Goal: Task Accomplishment & Management: Use online tool/utility

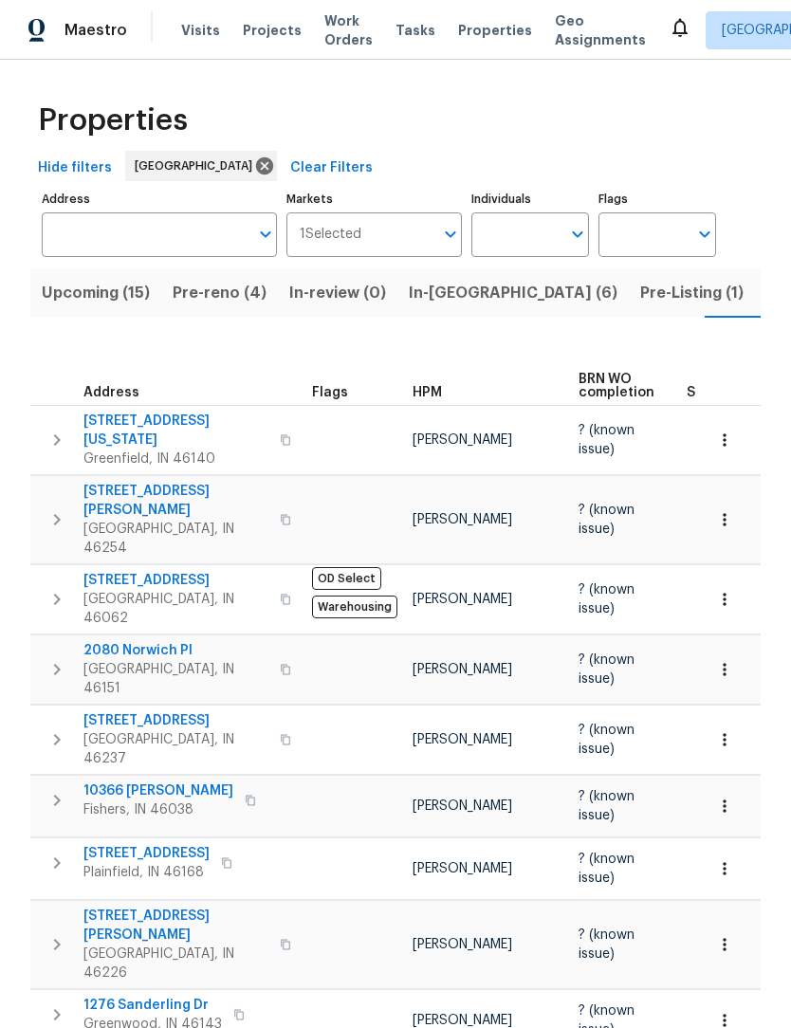
scroll to position [0, 44]
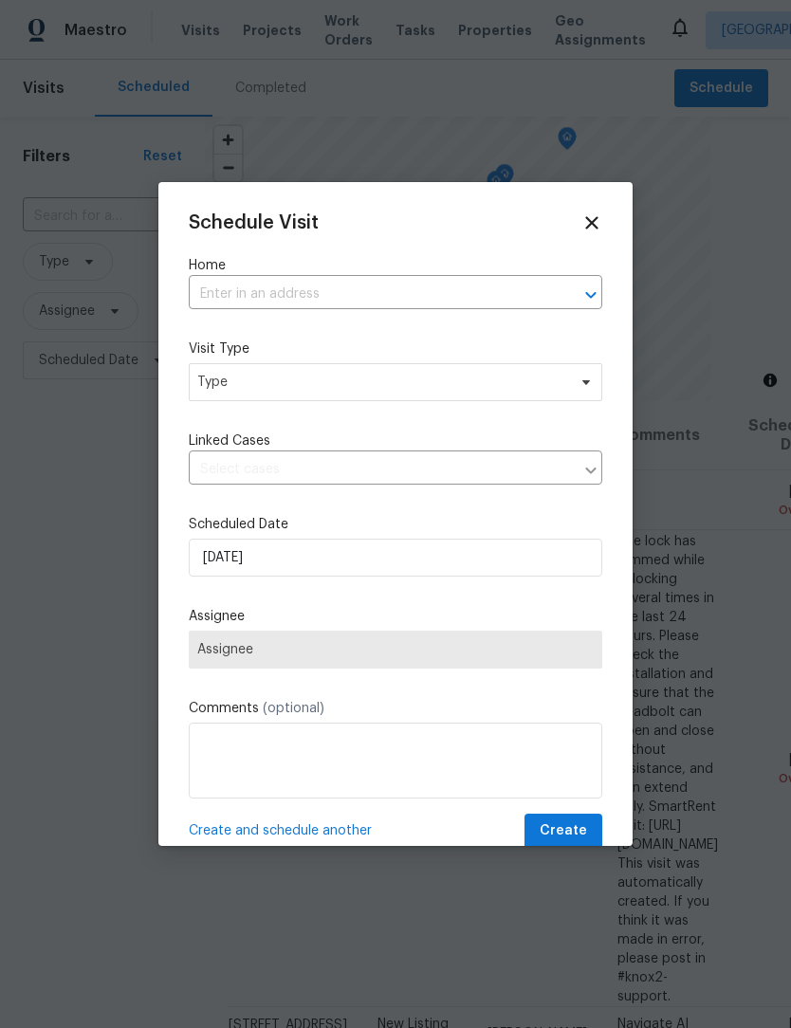
scroll to position [1, 0]
click at [229, 303] on input "text" at bounding box center [369, 294] width 360 height 29
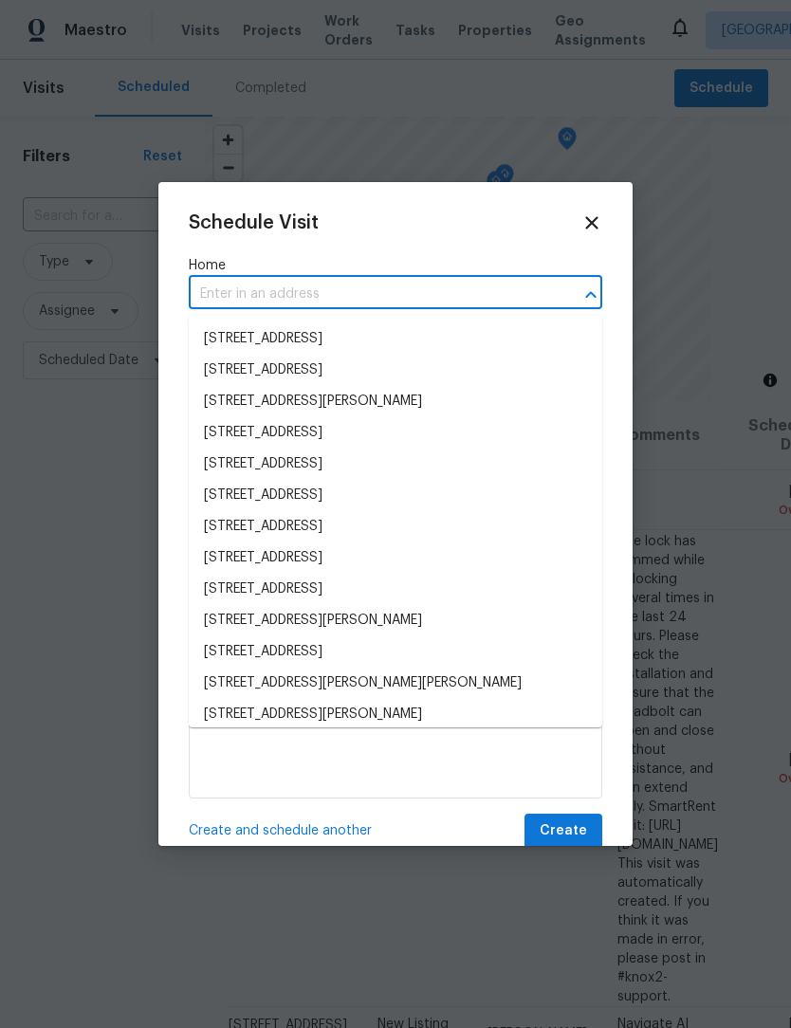
scroll to position [0, 0]
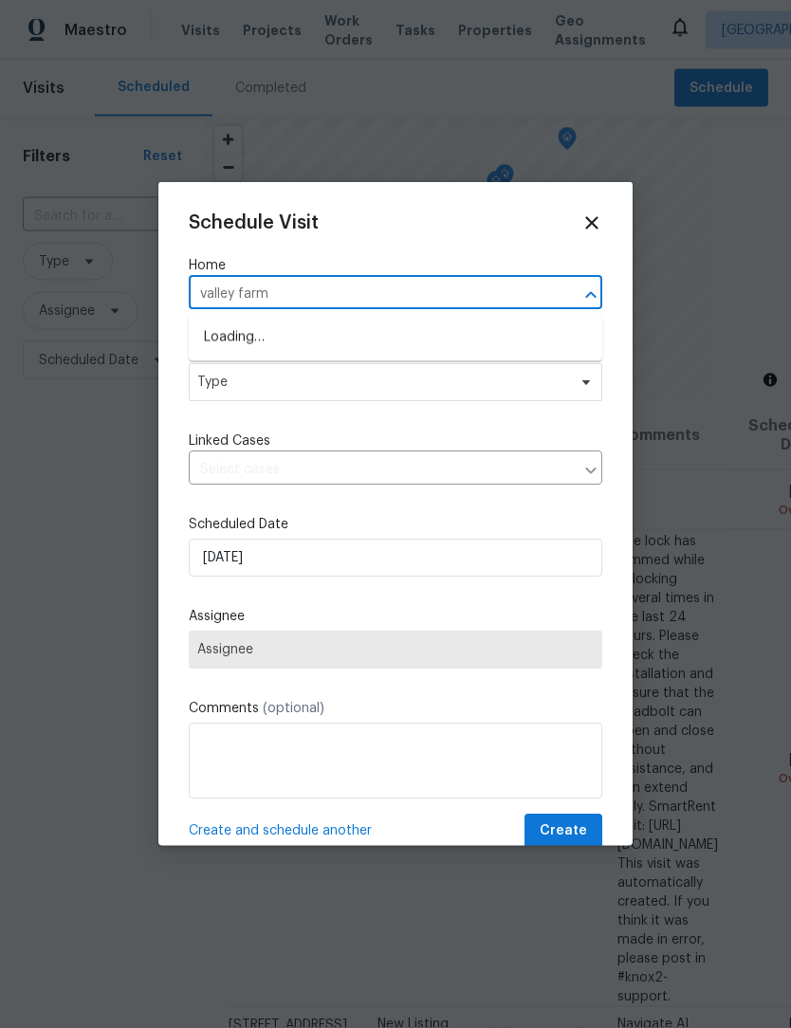
type input "valley farms"
click at [406, 337] on li "[STREET_ADDRESS]" at bounding box center [395, 337] width 413 height 31
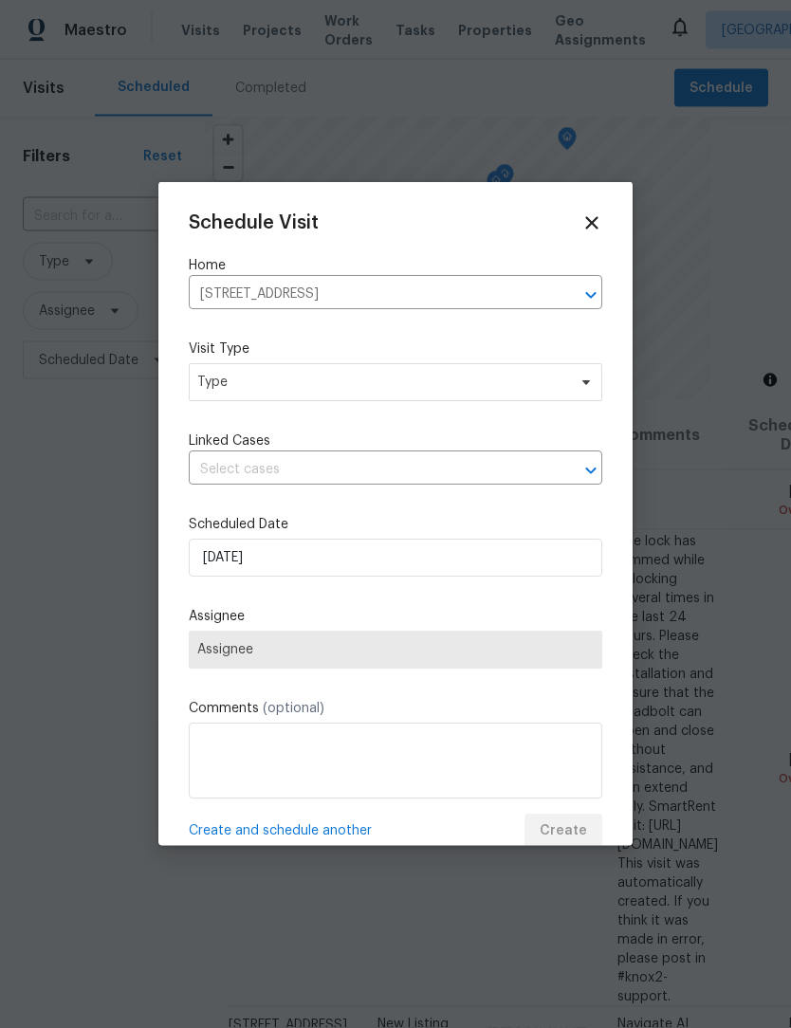
scroll to position [1, 0]
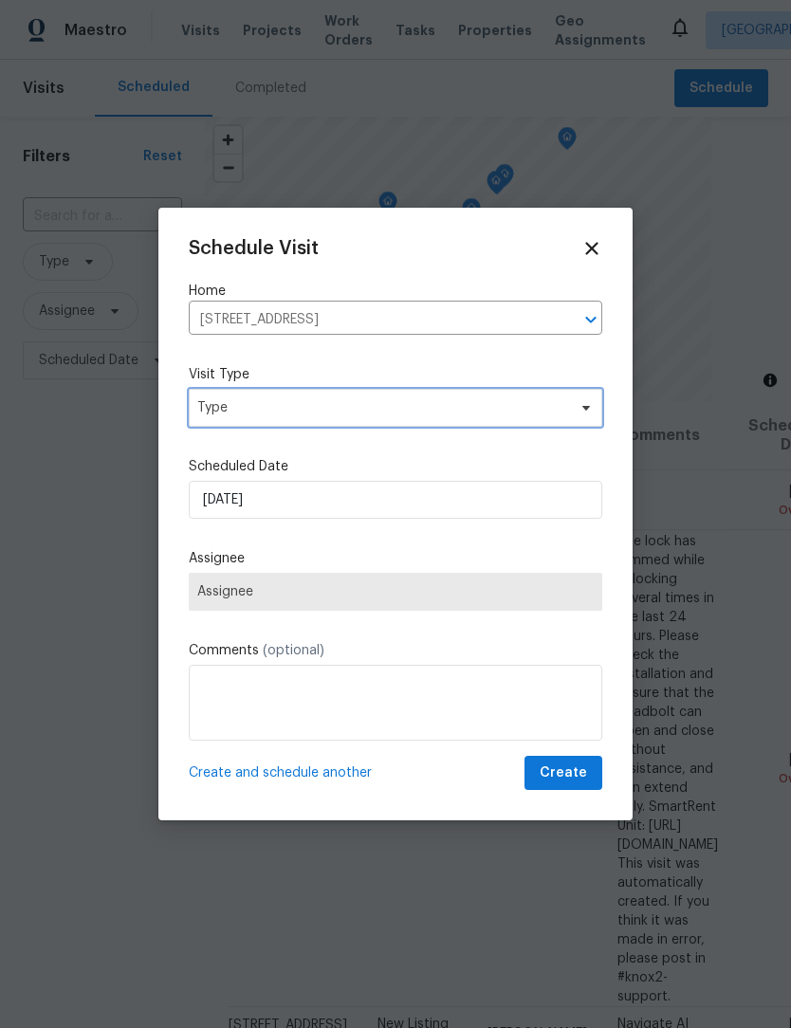
click at [209, 398] on span "Type" at bounding box center [381, 407] width 369 height 19
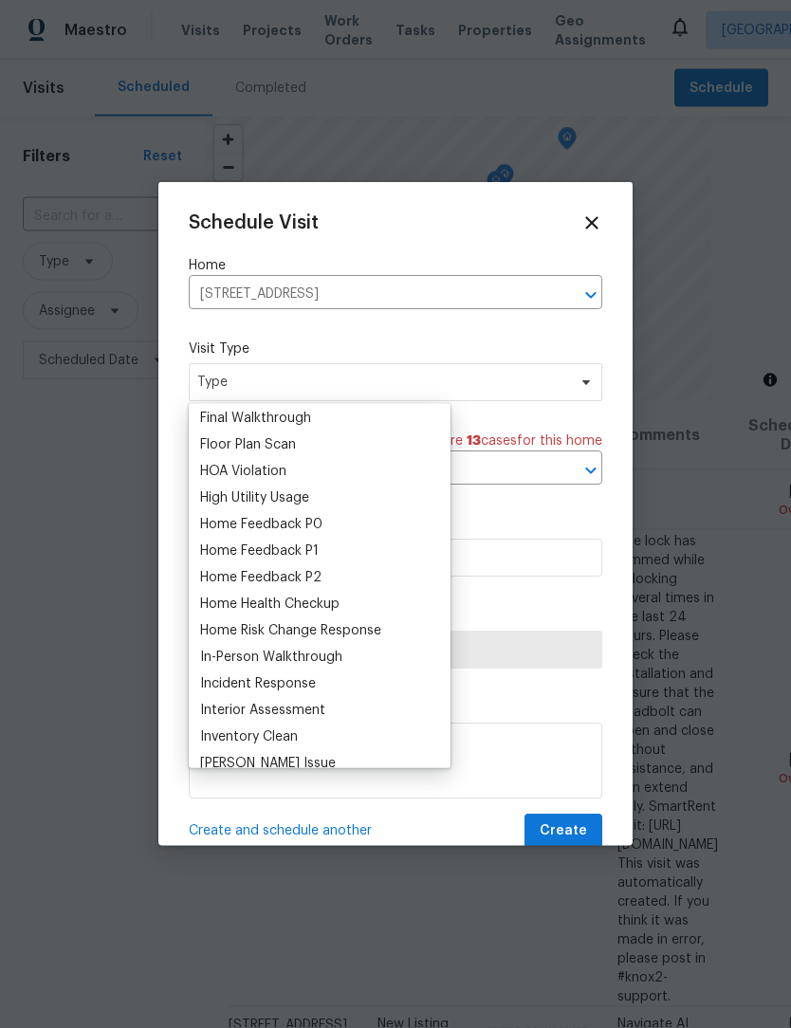
scroll to position [487, 0]
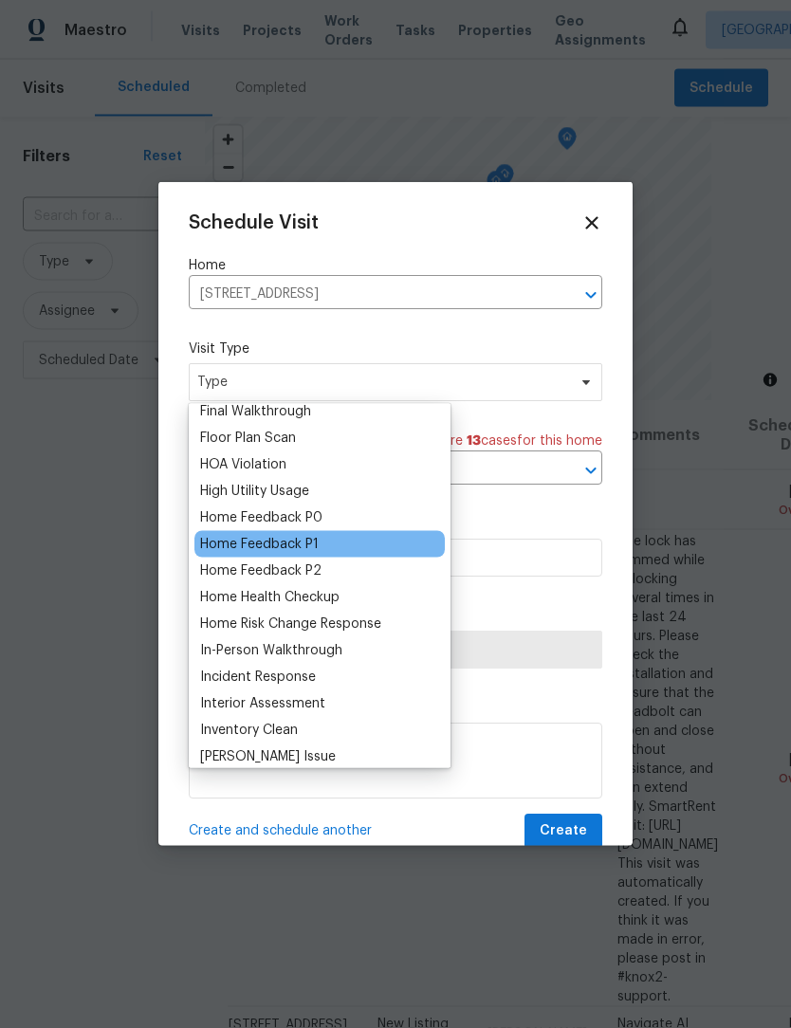
click at [213, 550] on div "Home Feedback P1" at bounding box center [259, 544] width 118 height 19
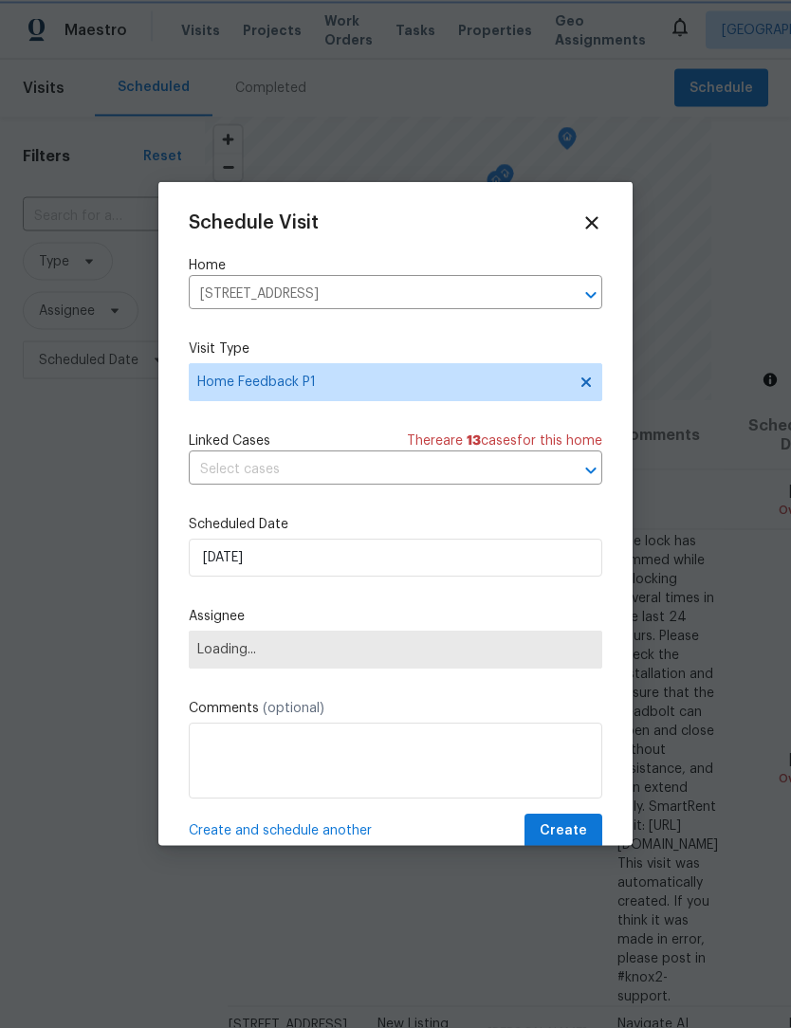
scroll to position [1, 0]
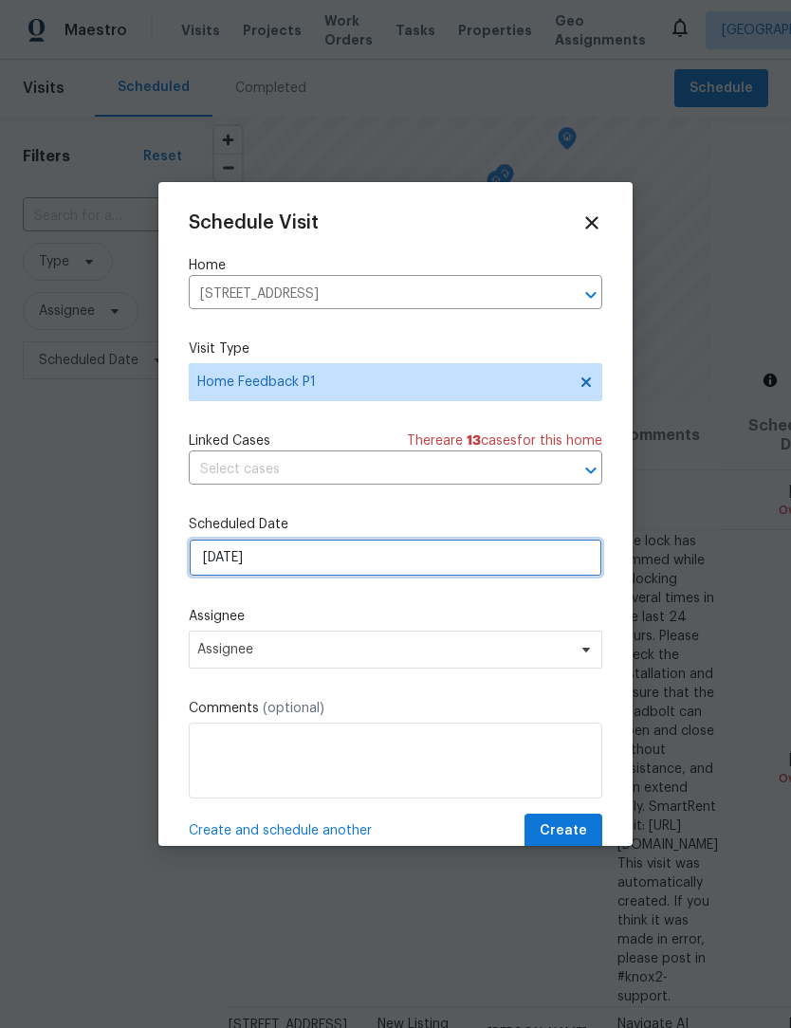
click at [212, 560] on input "[DATE]" at bounding box center [395, 557] width 413 height 38
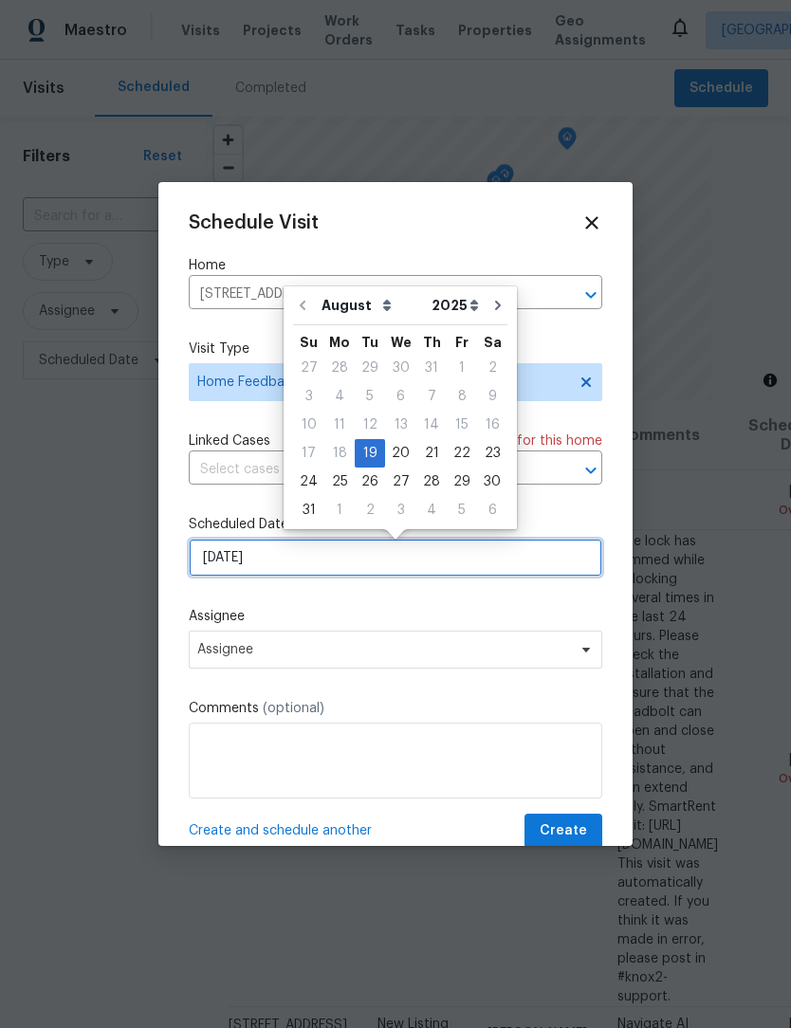
scroll to position [0, 0]
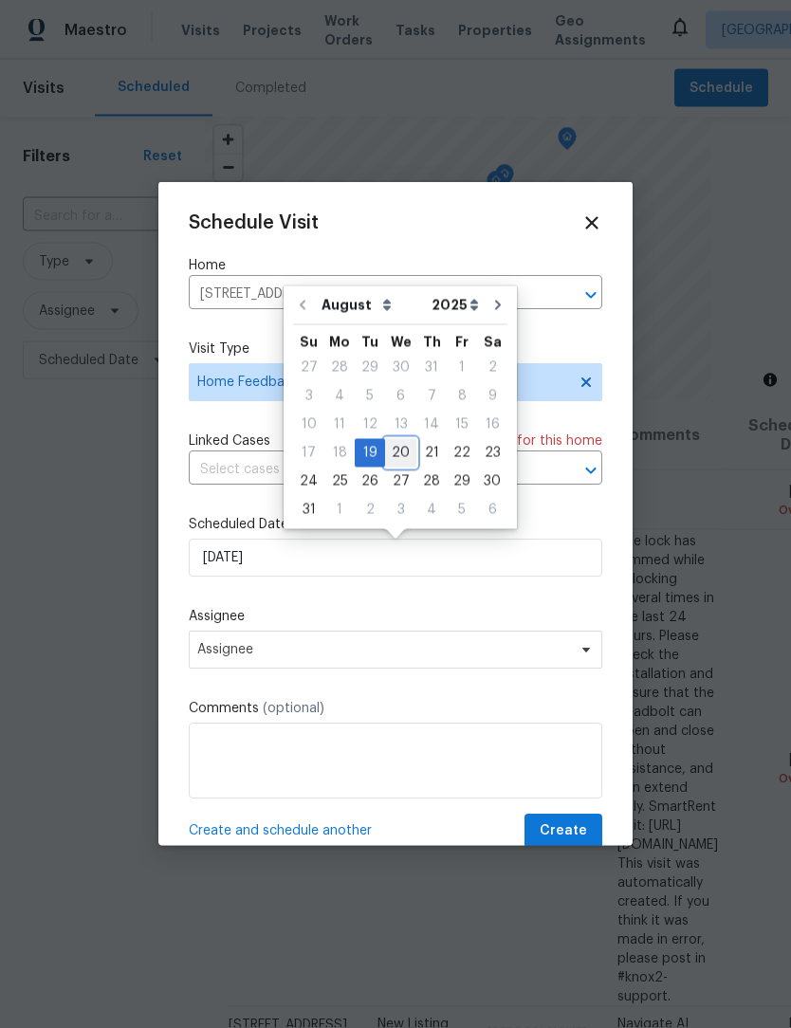
click at [391, 450] on div "20" at bounding box center [400, 453] width 31 height 27
type input "[DATE]"
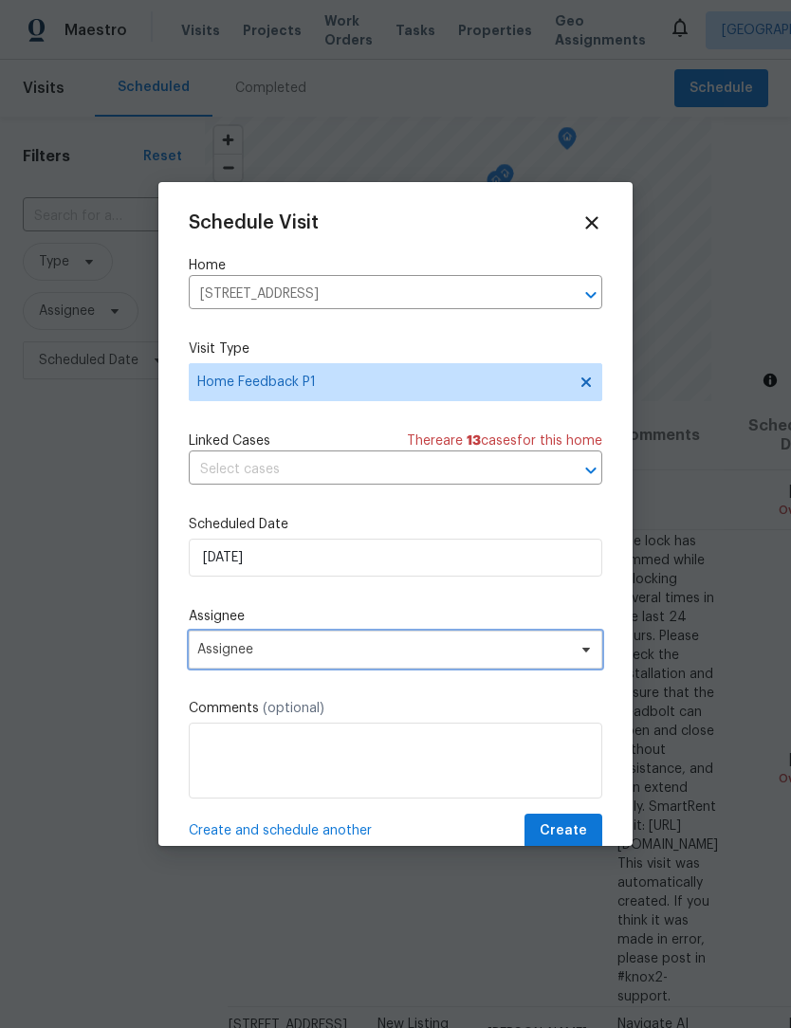
click at [210, 654] on span "Assignee" at bounding box center [383, 649] width 372 height 15
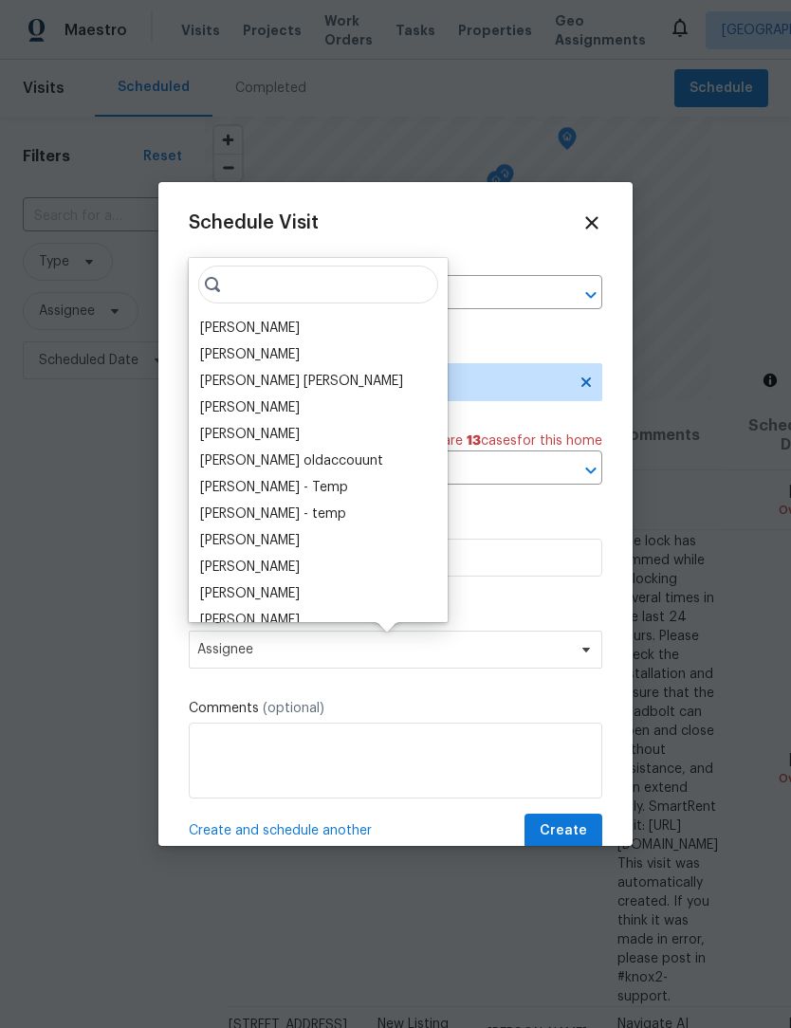
scroll to position [0, 0]
click at [217, 319] on div "[PERSON_NAME]" at bounding box center [250, 328] width 100 height 19
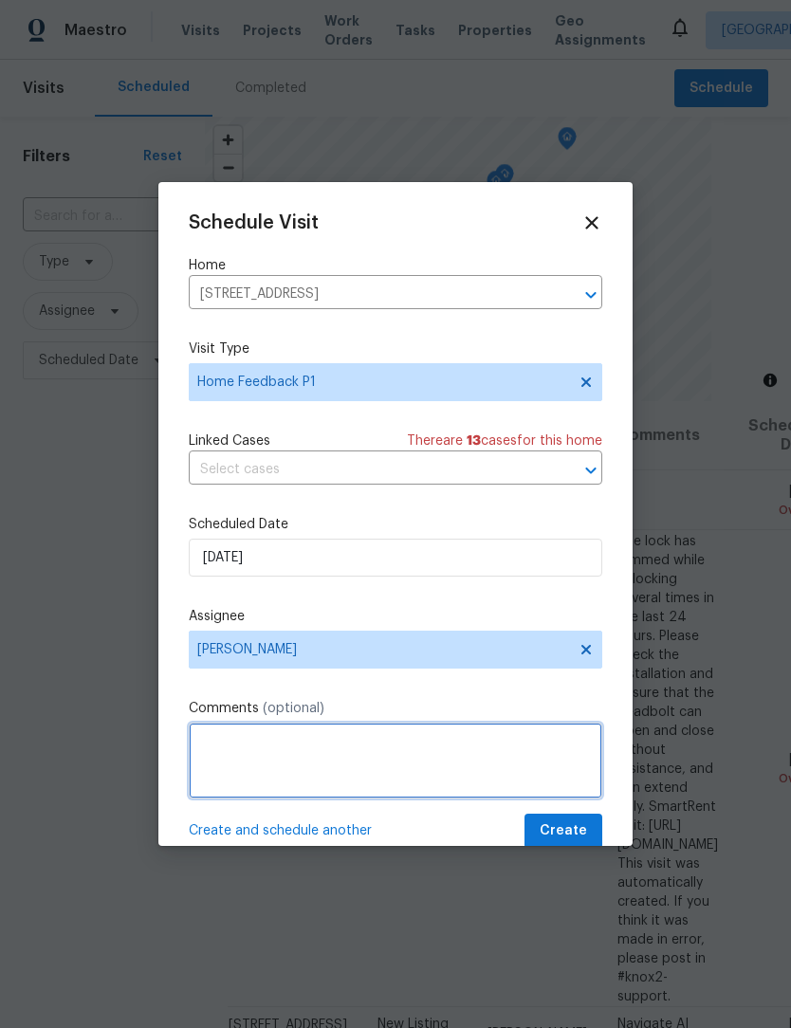
click at [218, 748] on textarea at bounding box center [395, 760] width 413 height 76
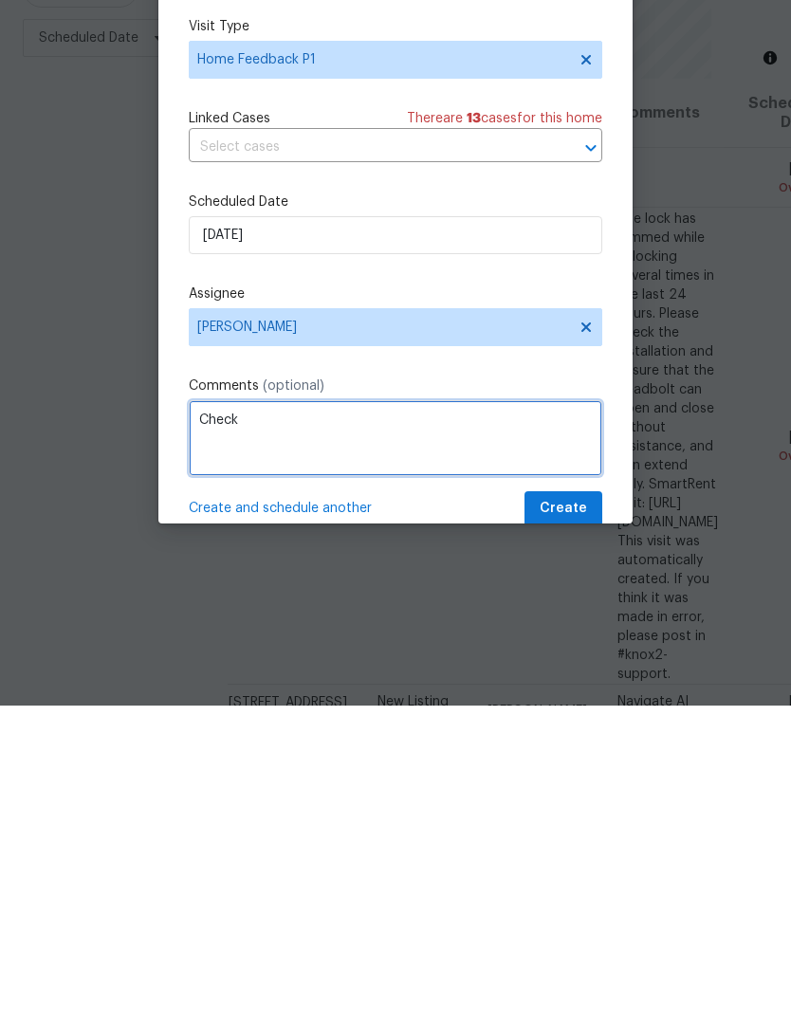
scroll to position [63, 0]
type textarea "Check on cleaning feedback."
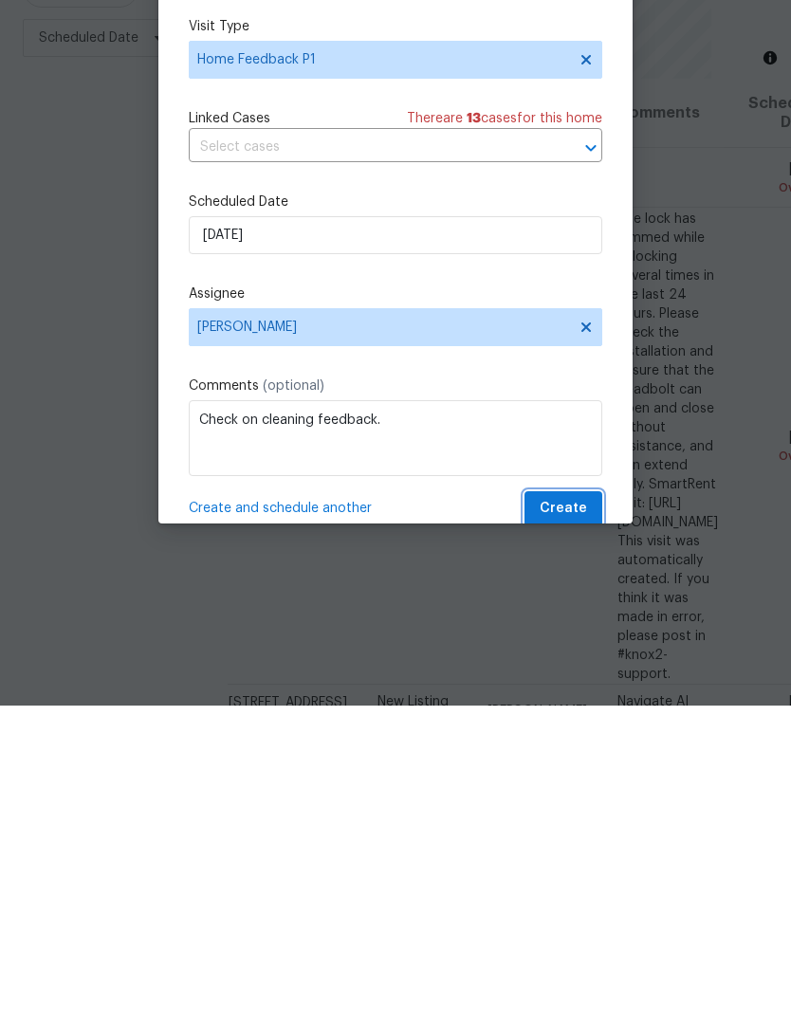
click at [574, 819] on span "Create" at bounding box center [562, 831] width 47 height 24
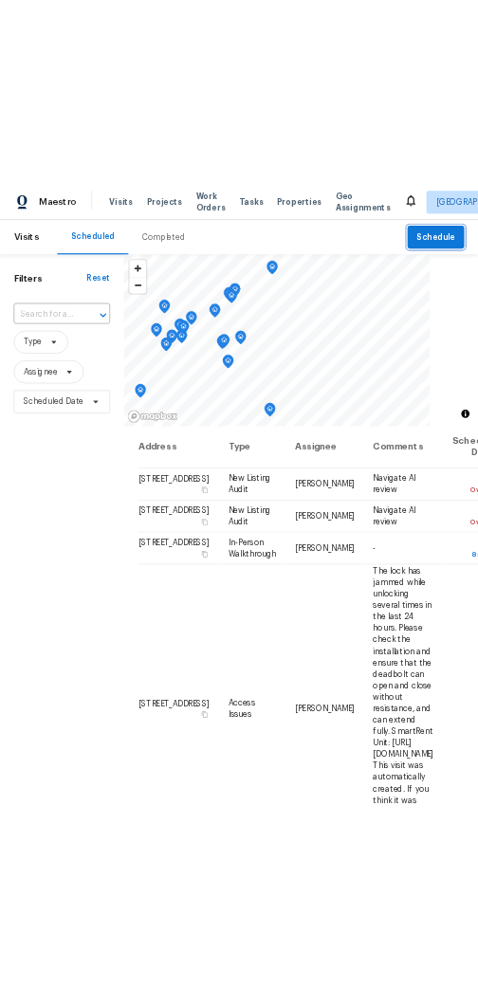
scroll to position [0, 0]
